Goal: Transaction & Acquisition: Obtain resource

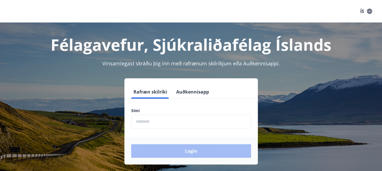
click at [148, 120] on input "phone" at bounding box center [191, 122] width 120 height 14
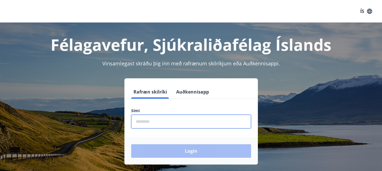
type input "********"
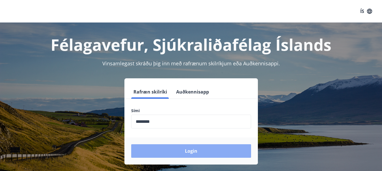
click at [154, 147] on button "Login" at bounding box center [191, 152] width 120 height 14
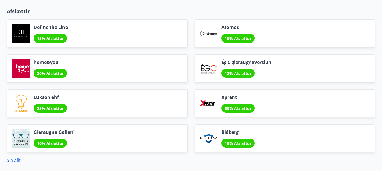
scroll to position [682, 0]
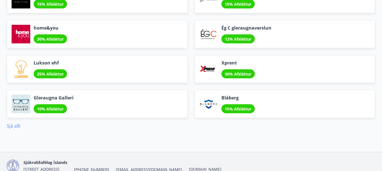
click at [17, 125] on link "Sjá allt" at bounding box center [14, 126] width 14 height 6
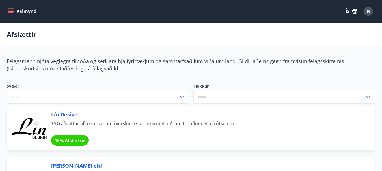
click at [25, 11] on button "Valmynd" at bounding box center [23, 11] width 32 height 10
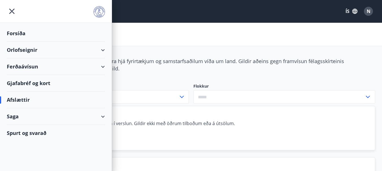
click at [28, 70] on div "Ferðaávísun" at bounding box center [56, 66] width 98 height 17
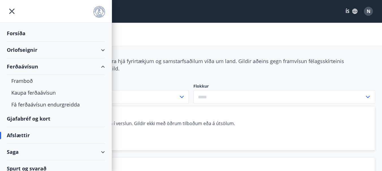
click at [26, 119] on div "Gjafabréf og kort" at bounding box center [56, 119] width 98 height 17
